Goal: Task Accomplishment & Management: Manage account settings

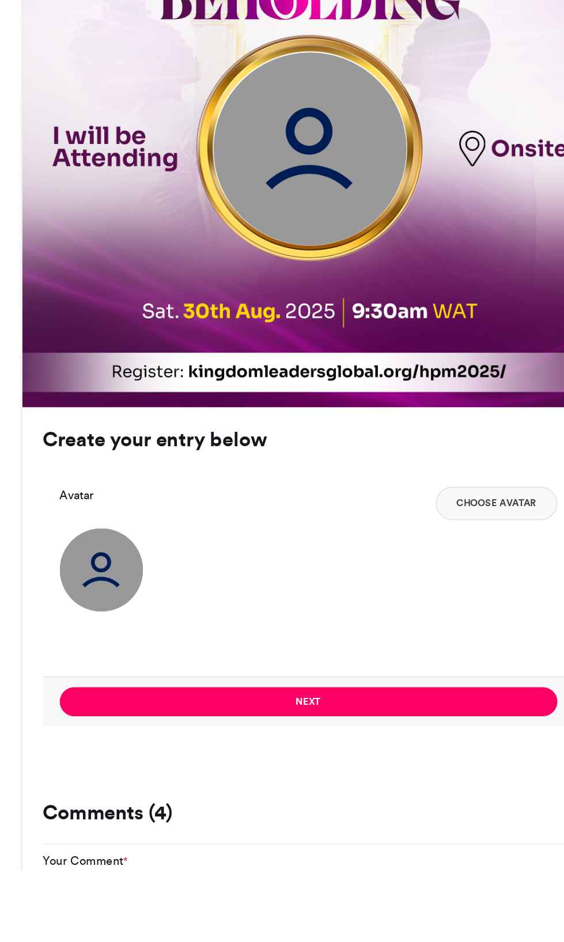
scroll to position [231, 0]
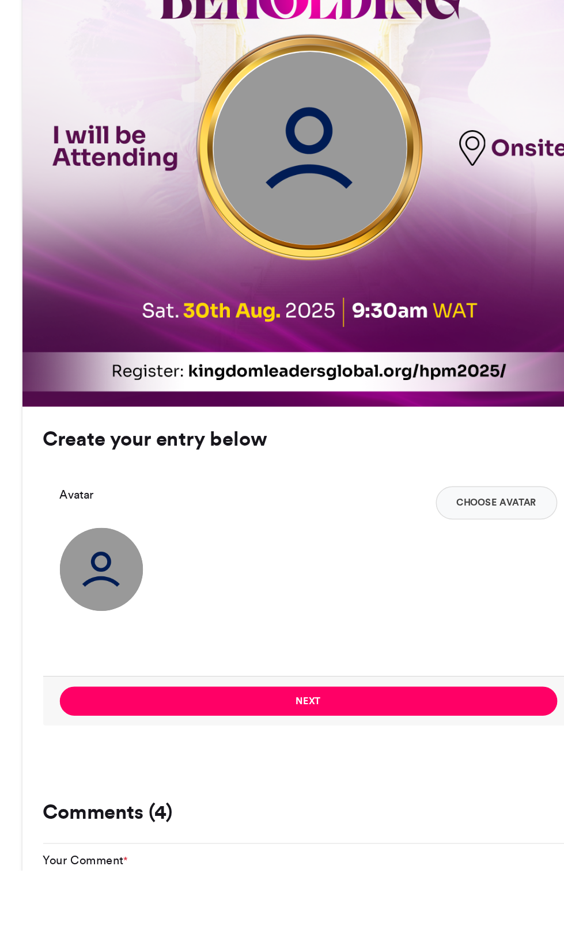
click at [234, 468] on img at bounding box center [283, 442] width 134 height 134
click at [231, 467] on img at bounding box center [283, 442] width 134 height 134
click at [406, 699] on button "Choose Avatar" at bounding box center [412, 687] width 84 height 23
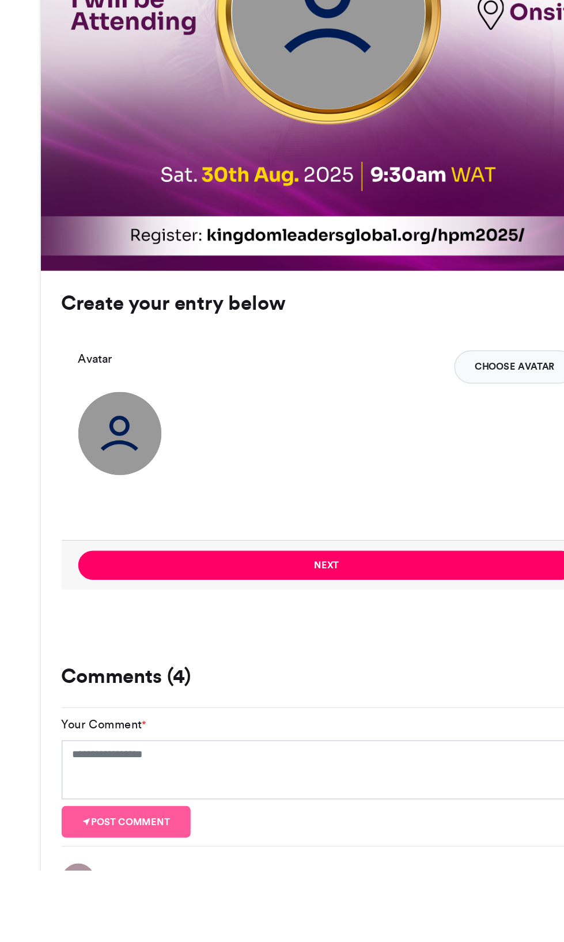
scroll to position [330, 0]
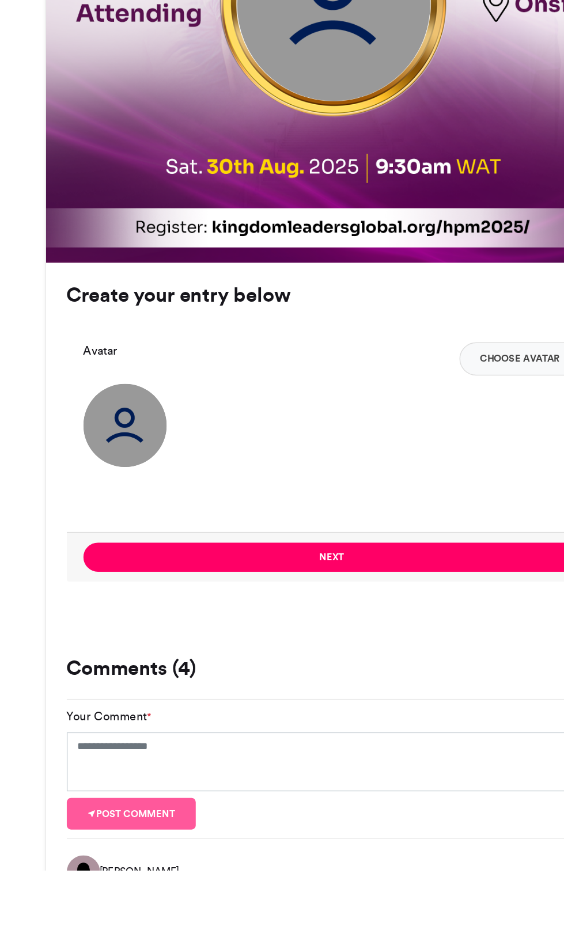
click at [126, 661] on img at bounding box center [139, 634] width 58 height 58
click at [391, 599] on button "Choose Avatar" at bounding box center [412, 587] width 84 height 23
click at [265, 409] on img at bounding box center [283, 343] width 134 height 134
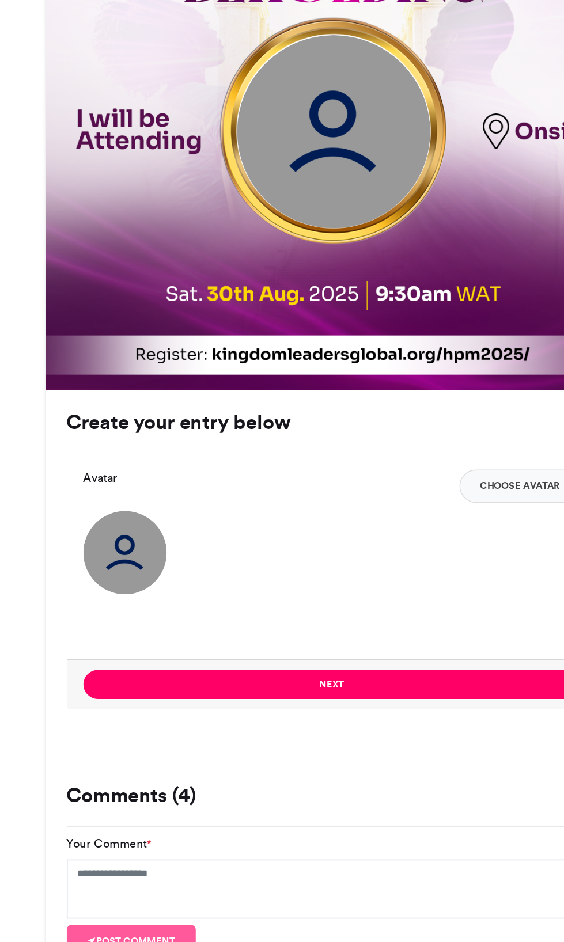
scroll to position [429, 0]
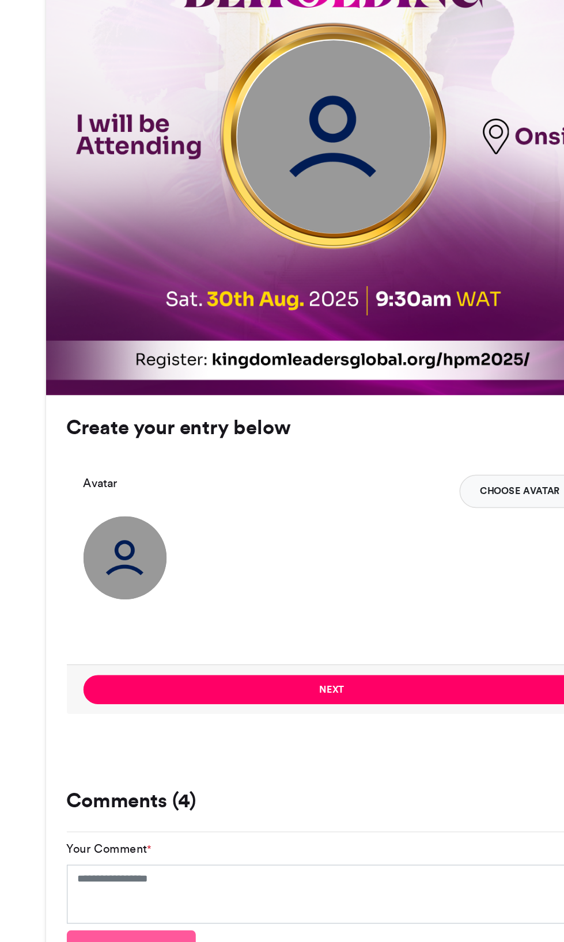
click at [379, 500] on button "Choose Avatar" at bounding box center [412, 488] width 84 height 23
click at [253, 291] on img at bounding box center [283, 244] width 134 height 134
click at [378, 500] on button "Choose Avatar" at bounding box center [412, 488] width 84 height 23
click at [391, 500] on button "Choose Avatar" at bounding box center [412, 488] width 84 height 23
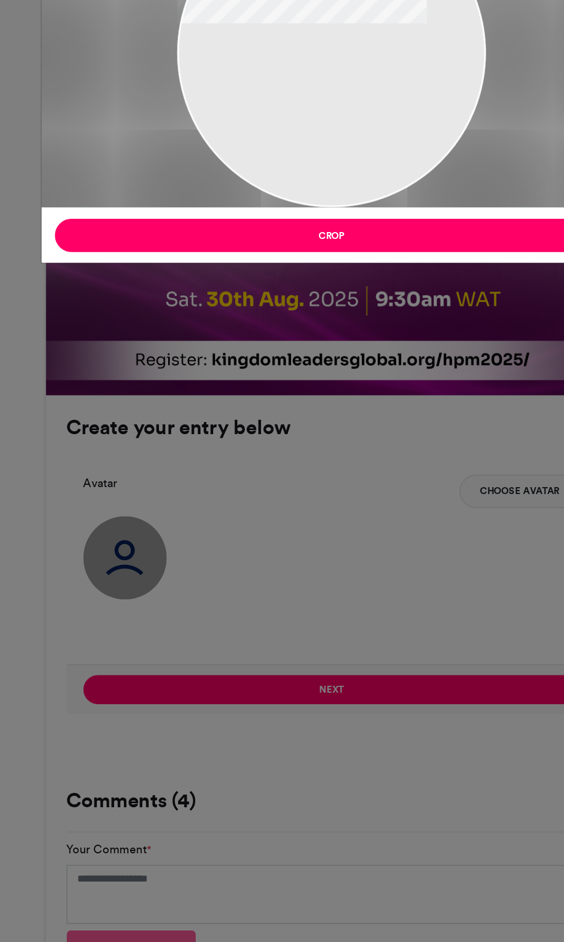
type input "******"
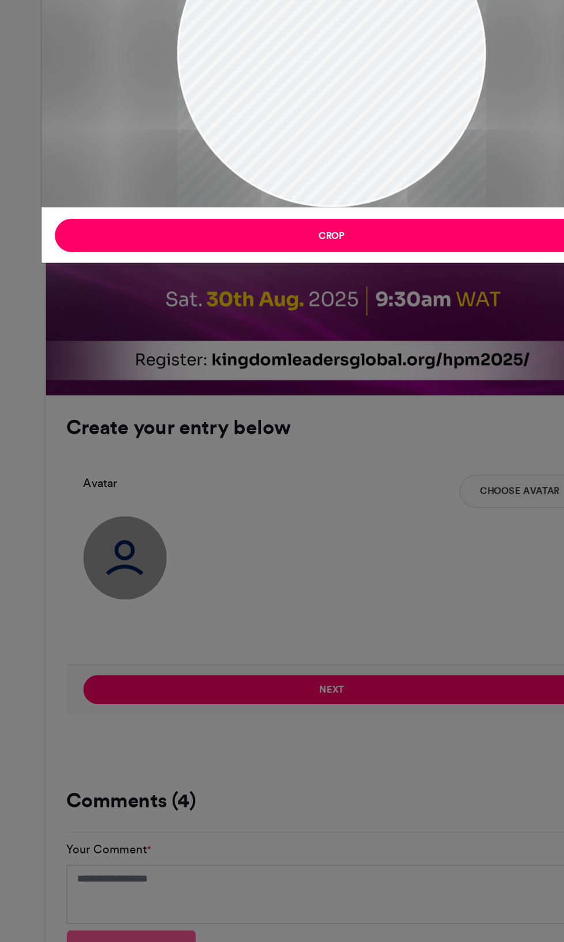
click at [375, 506] on div "Crop Image × Crop" at bounding box center [282, 471] width 564 height 942
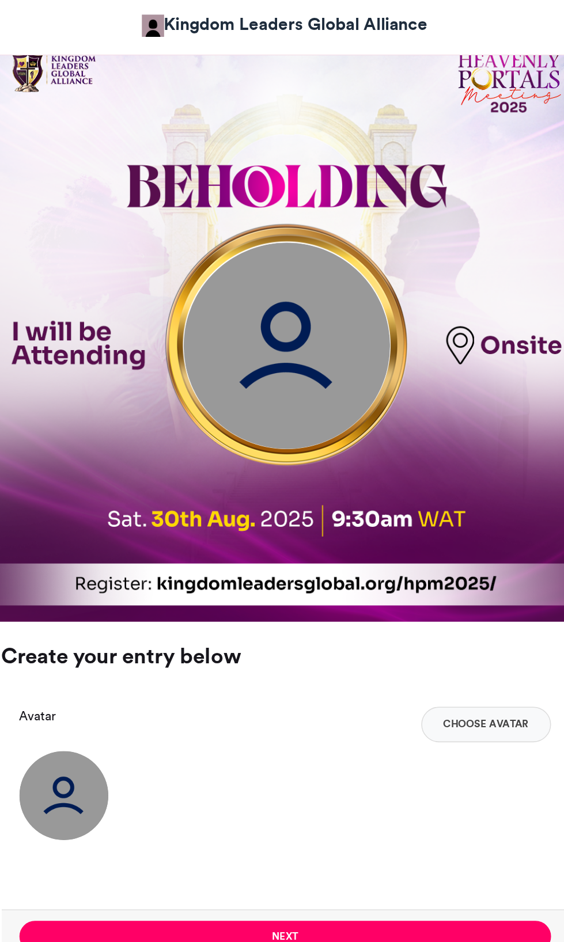
scroll to position [444, 0]
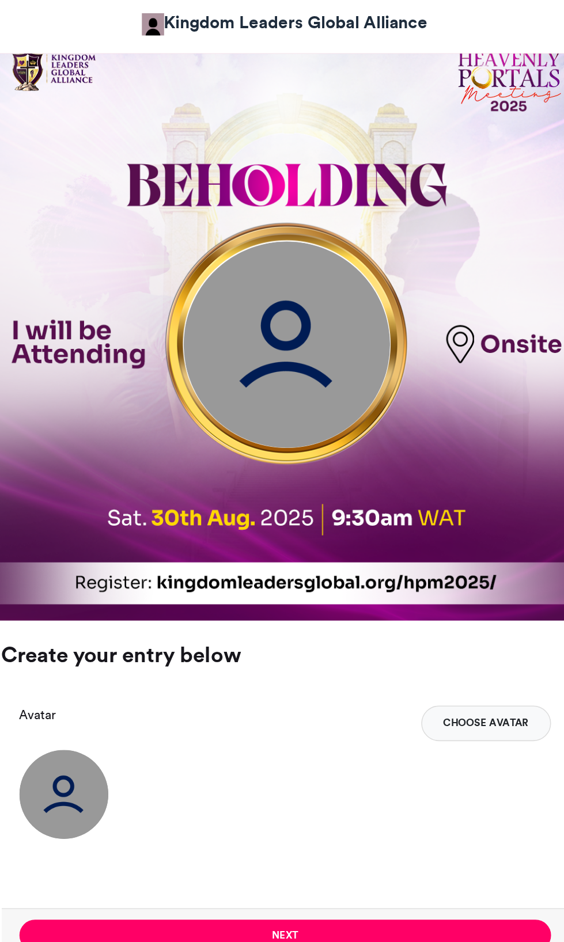
click at [402, 485] on button "Choose Avatar" at bounding box center [412, 473] width 84 height 23
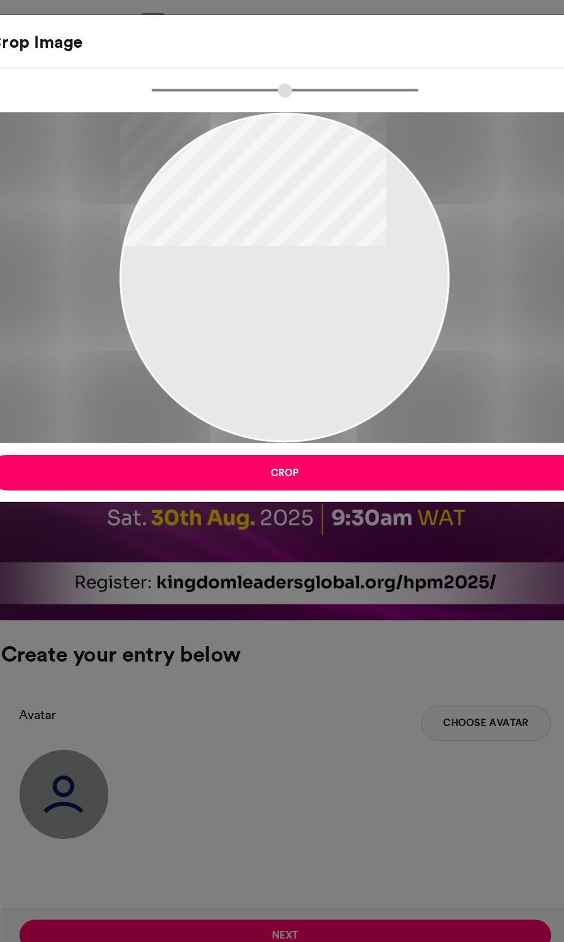
type input "******"
